Goal: Find specific page/section: Find specific page/section

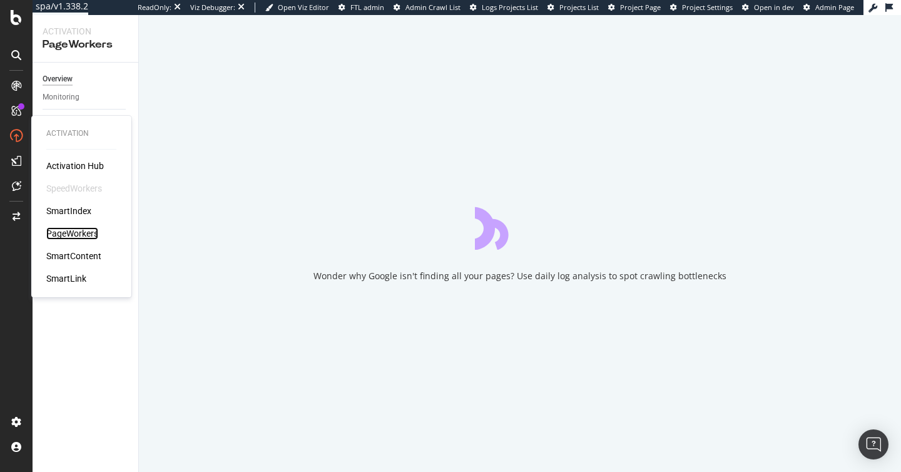
click at [88, 233] on div "PageWorkers" at bounding box center [72, 233] width 52 height 13
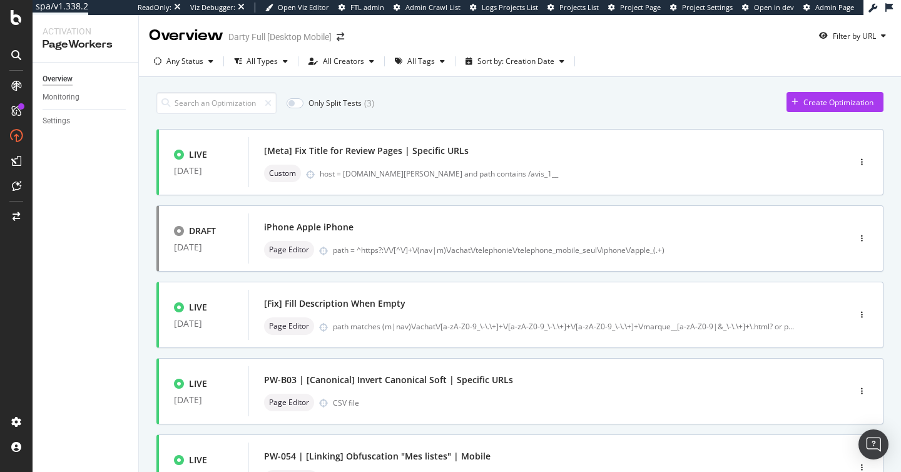
click at [358, 61] on div "All Creators" at bounding box center [343, 62] width 41 height 8
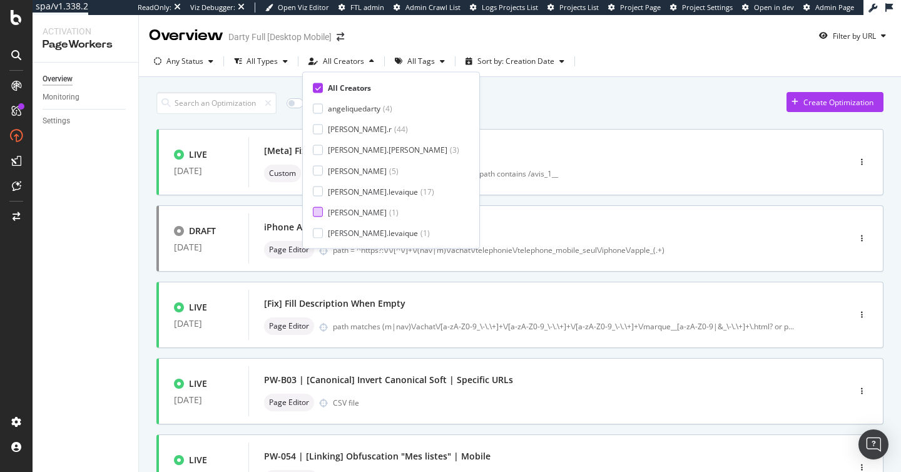
click at [354, 215] on div "[PERSON_NAME]" at bounding box center [357, 211] width 59 height 11
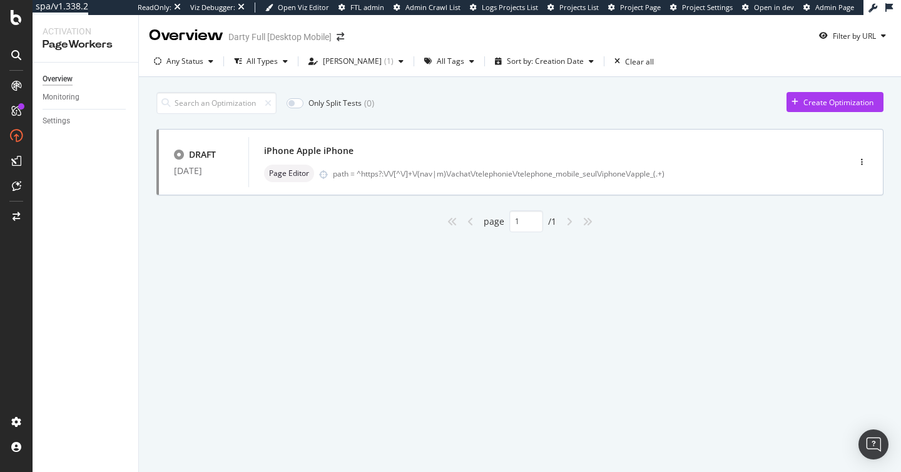
click at [518, 104] on div "Only Split Tests ( 0 ) Create Optimization" at bounding box center [519, 103] width 727 height 22
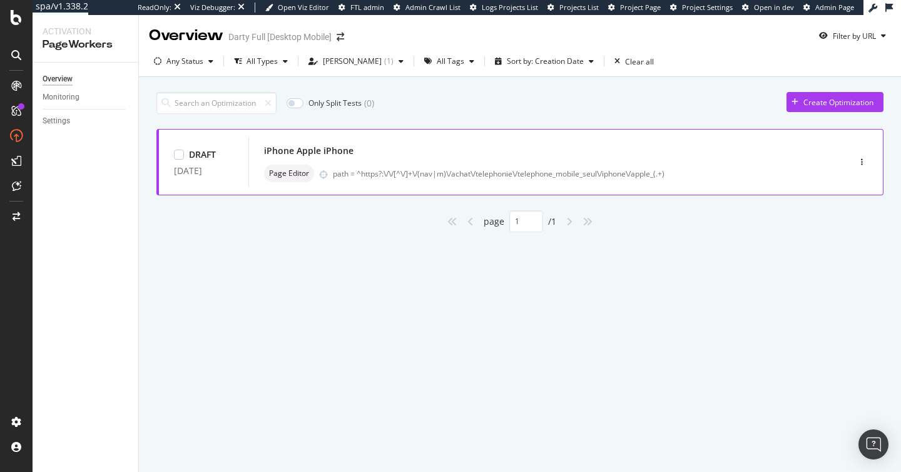
click at [442, 162] on div "iPhone Apple iPhone Page Editor path = ^https?:\/\/[^\/]+\/(nav|m)\/achat\/tele…" at bounding box center [530, 162] width 532 height 40
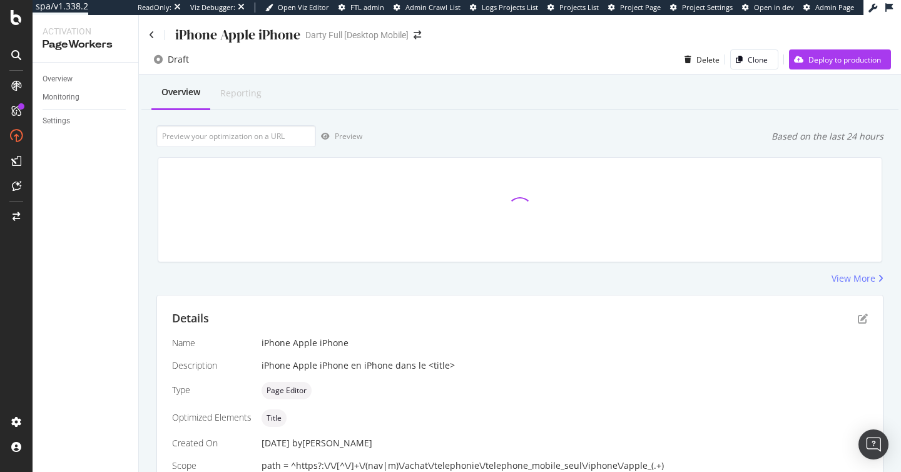
scroll to position [82, 0]
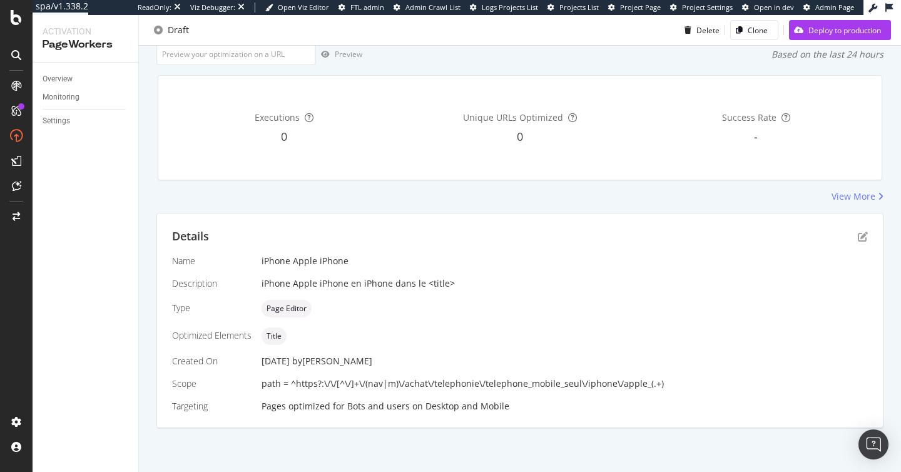
click at [851, 233] on div "Details" at bounding box center [519, 236] width 695 height 16
click at [859, 236] on icon "pen-to-square" at bounding box center [862, 236] width 10 height 10
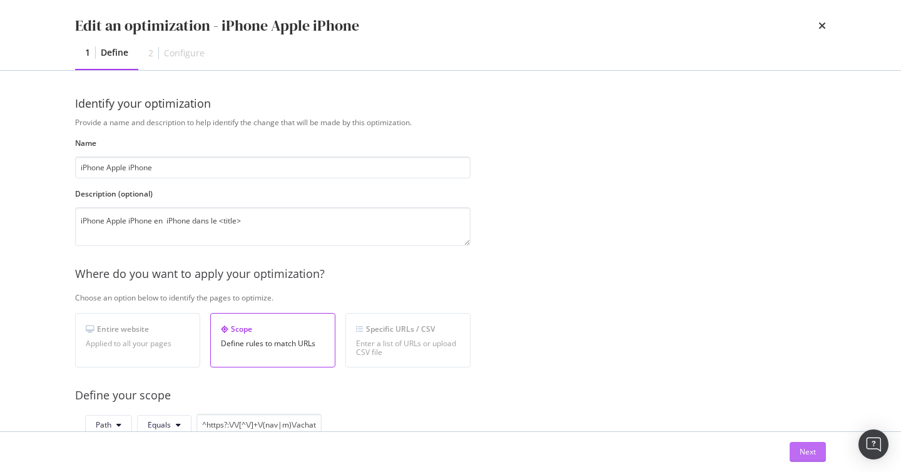
click at [803, 445] on div "Next" at bounding box center [807, 451] width 16 height 19
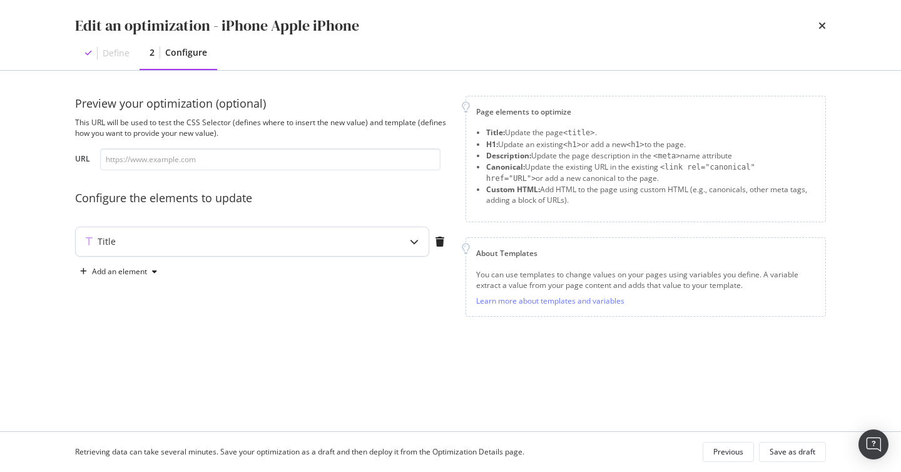
click at [305, 244] on div "Title" at bounding box center [227, 241] width 303 height 13
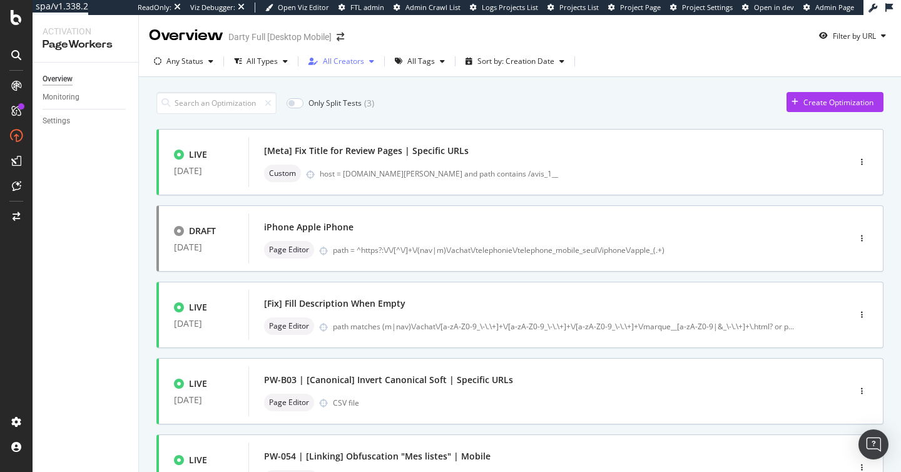
click at [351, 65] on div "All Creators" at bounding box center [343, 62] width 41 height 8
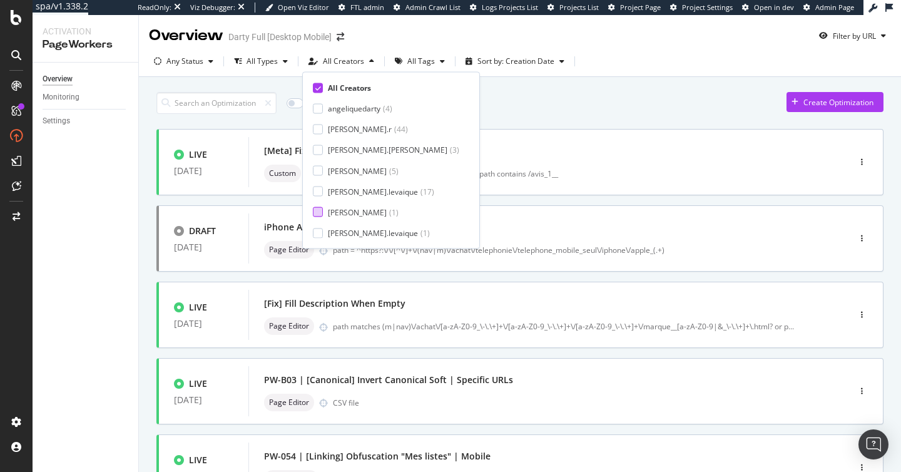
click at [363, 208] on div "[PERSON_NAME]" at bounding box center [357, 211] width 59 height 11
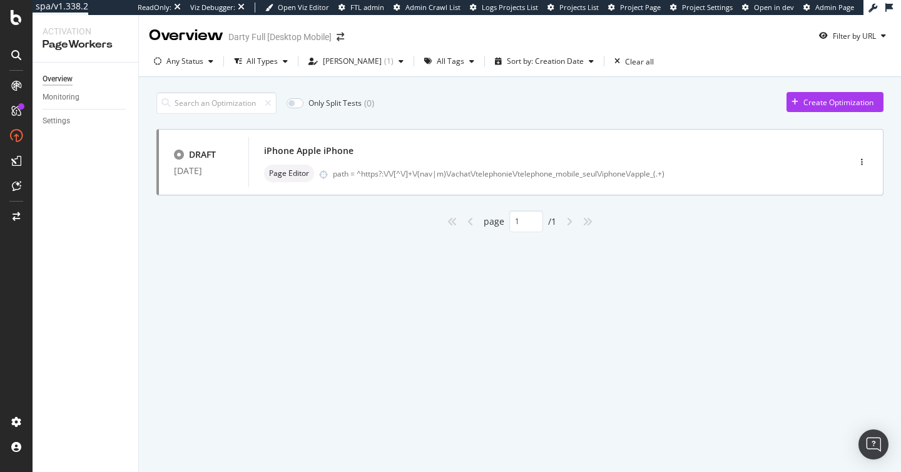
click at [267, 258] on div "Only Split Tests ( 0 ) Create Optimization DRAFT 03 Oct. 2025 iPhone Apple iPho…" at bounding box center [520, 176] width 762 height 199
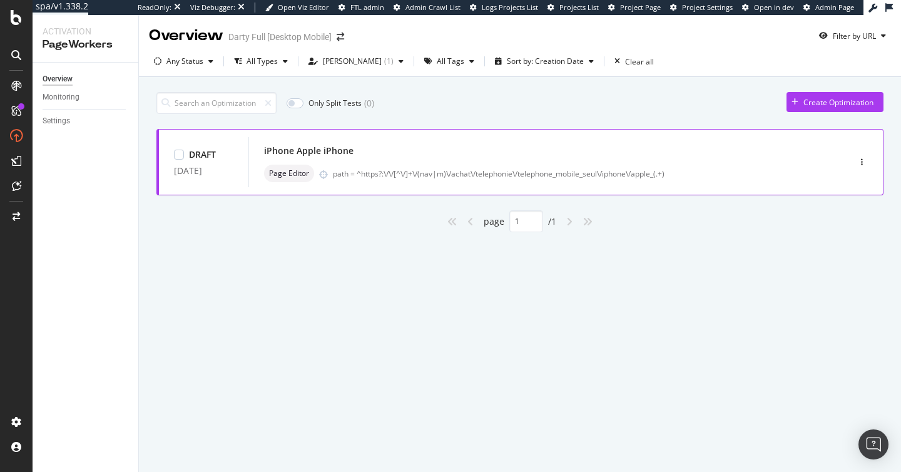
click at [420, 152] on div "iPhone Apple iPhone" at bounding box center [530, 151] width 532 height 18
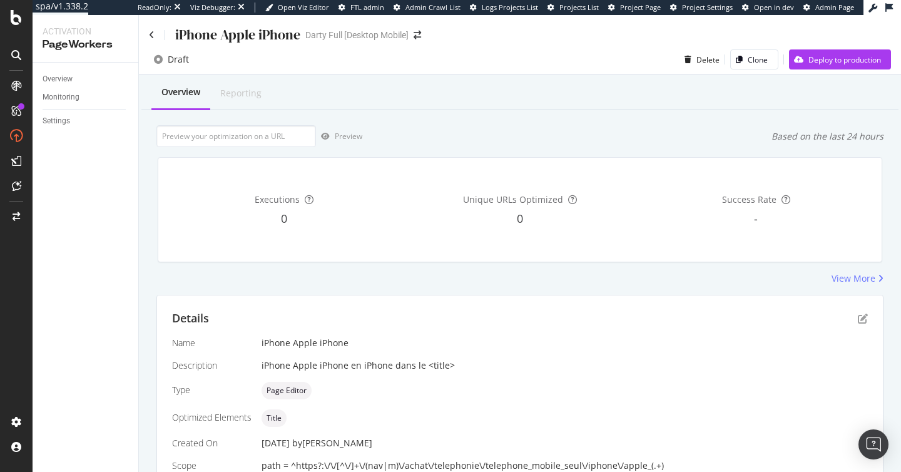
click at [515, 343] on div "iPhone Apple iPhone" at bounding box center [564, 342] width 606 height 13
